Goal: Browse casually: Explore the website without a specific task or goal

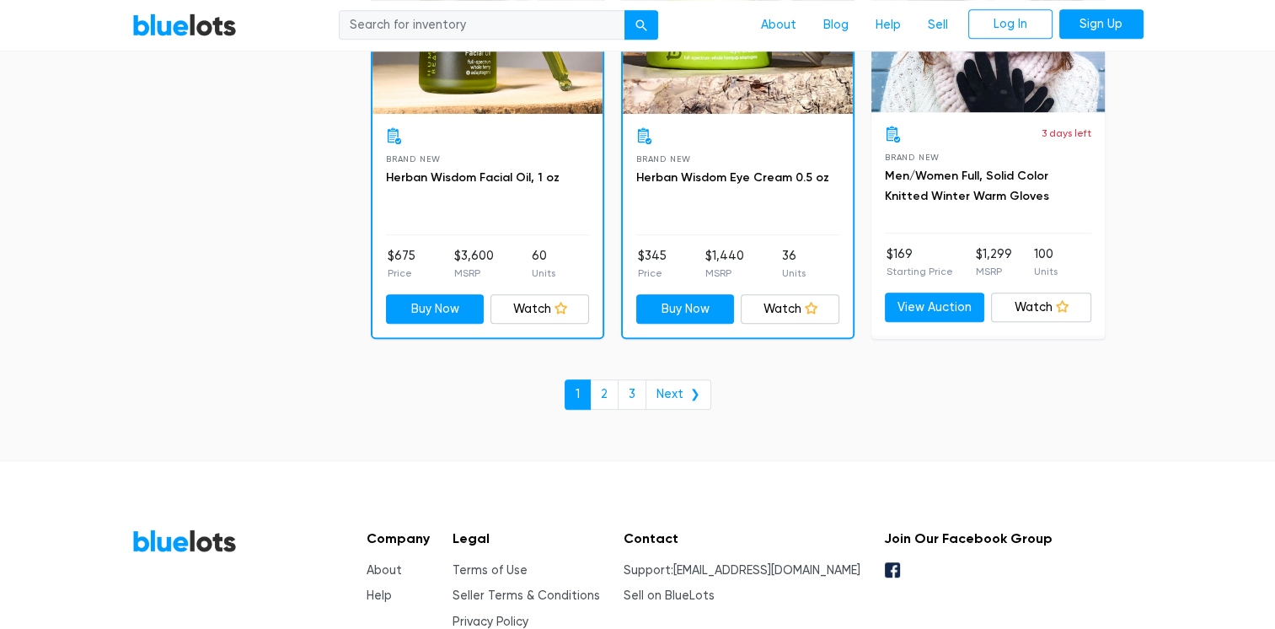
scroll to position [7330, 0]
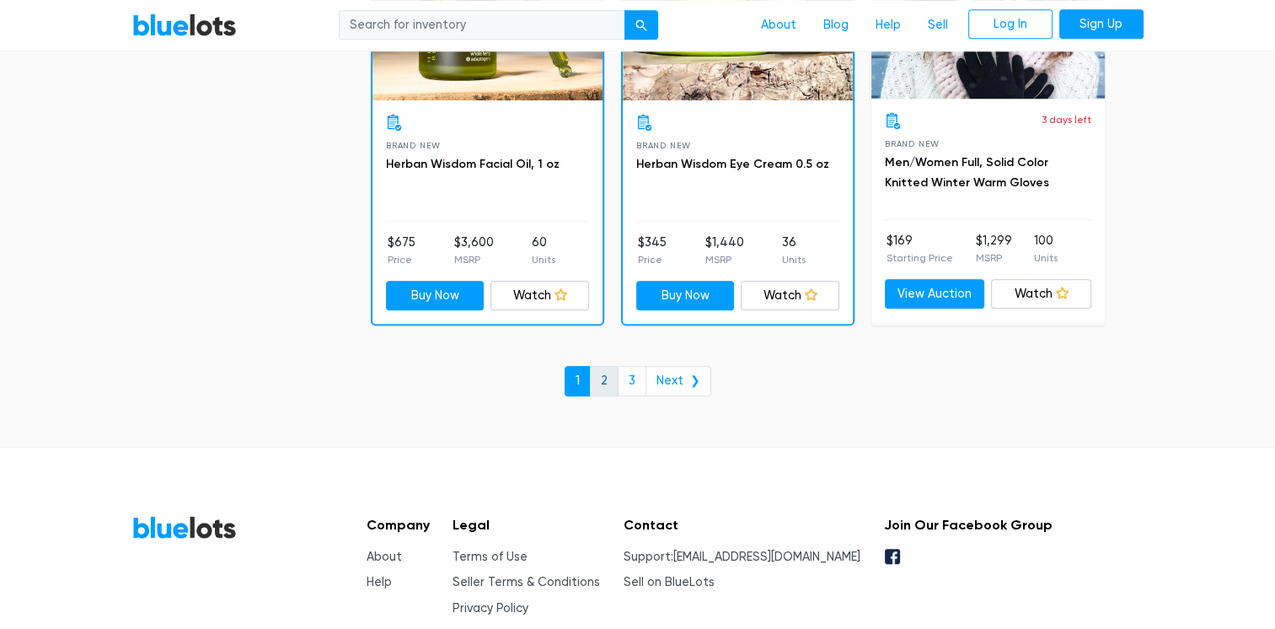
click at [613, 372] on link "2" at bounding box center [604, 381] width 29 height 30
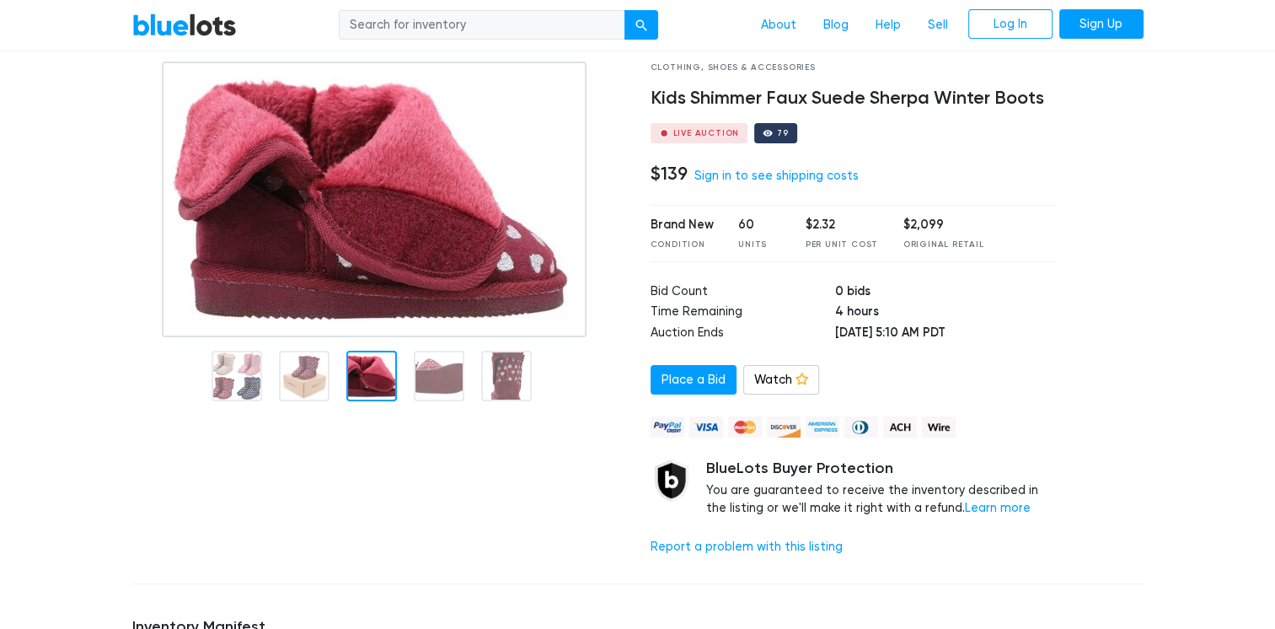
scroll to position [84, 0]
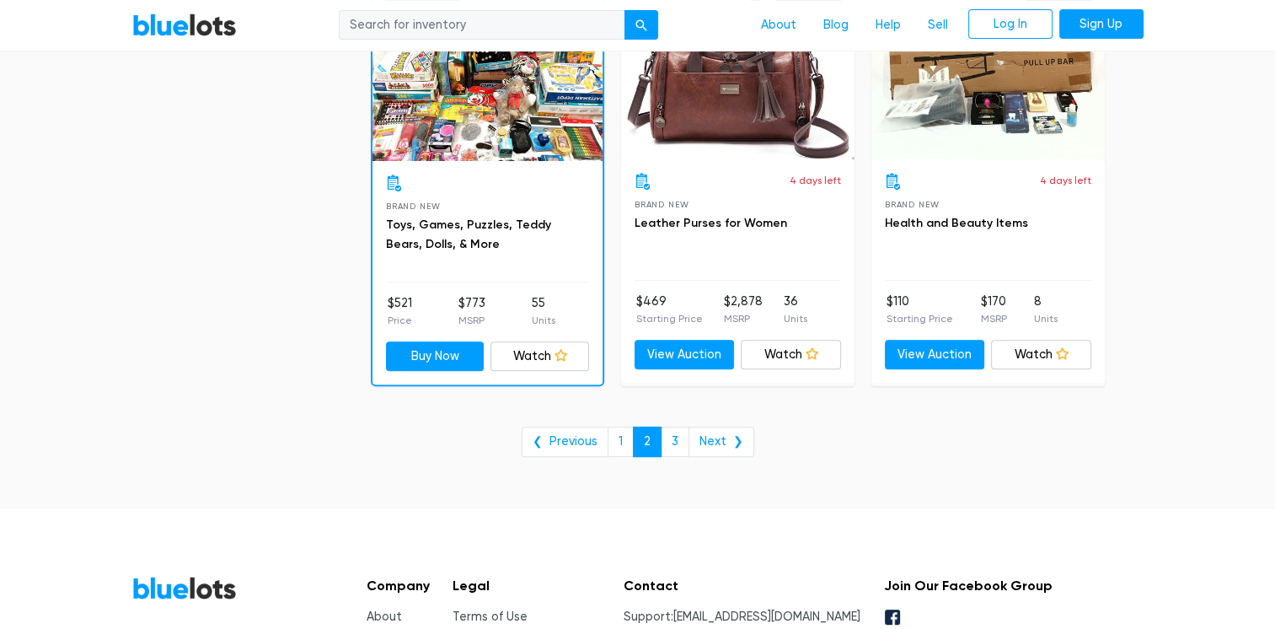
scroll to position [6909, 0]
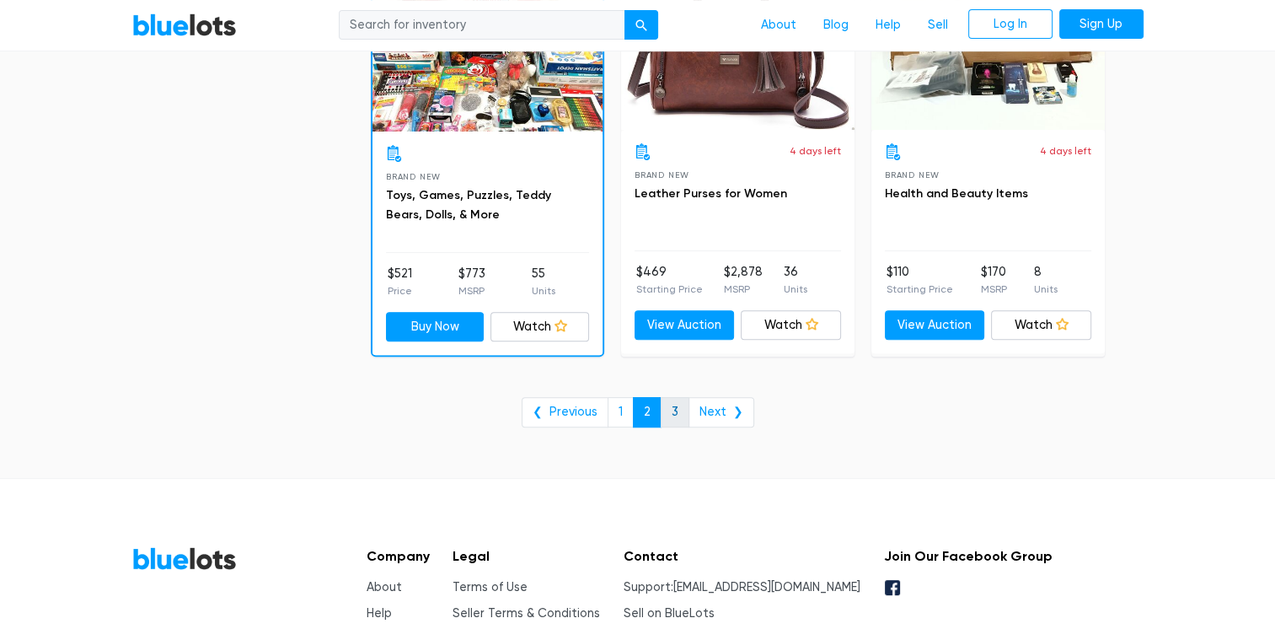
click at [679, 405] on link "3" at bounding box center [675, 412] width 29 height 30
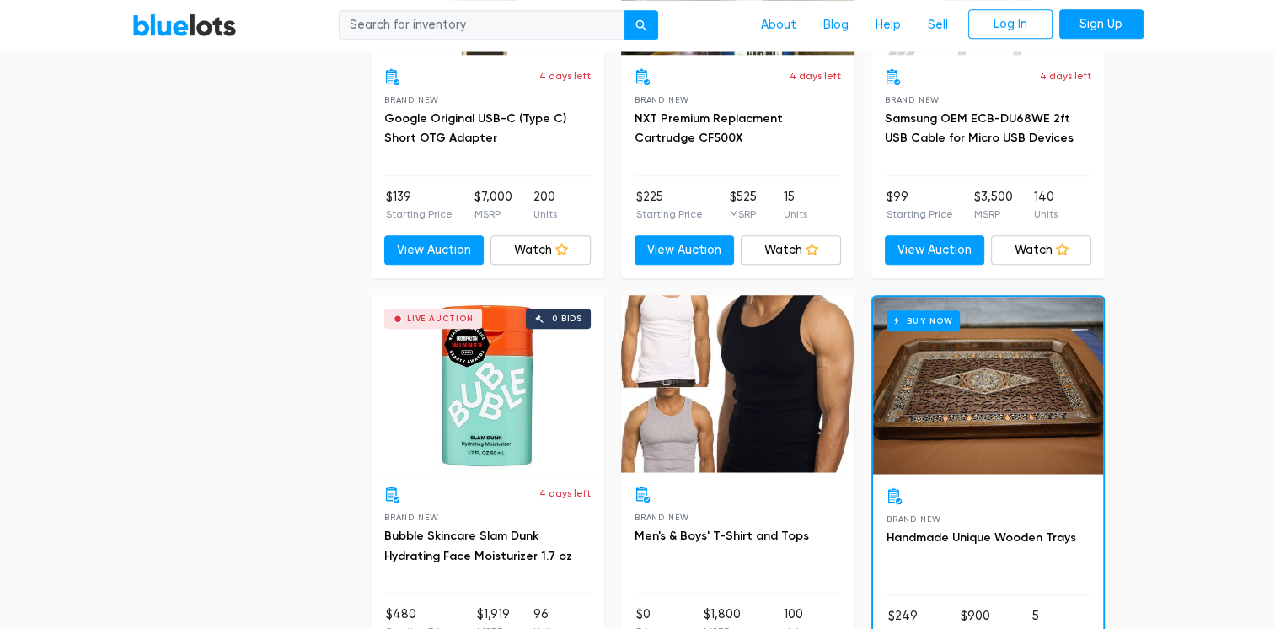
scroll to position [1769, 0]
